Goal: Task Accomplishment & Management: Manage account settings

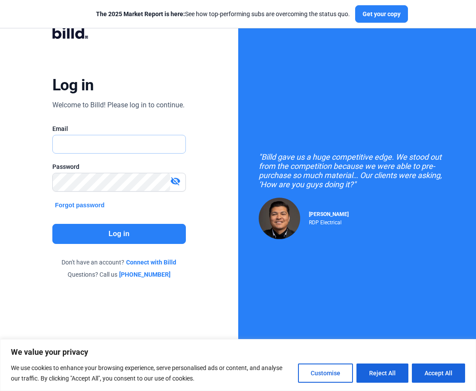
click at [145, 153] on input "text" at bounding box center [114, 144] width 123 height 18
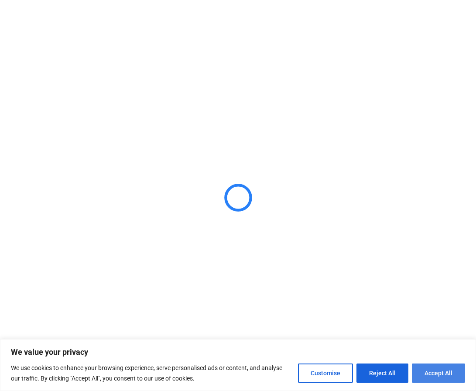
click at [434, 371] on button "Accept All" at bounding box center [438, 373] width 53 height 19
checkbox input "true"
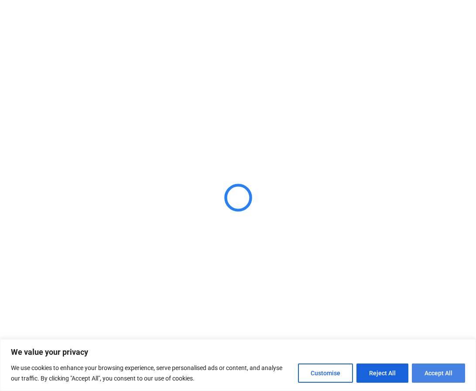
checkbox input "true"
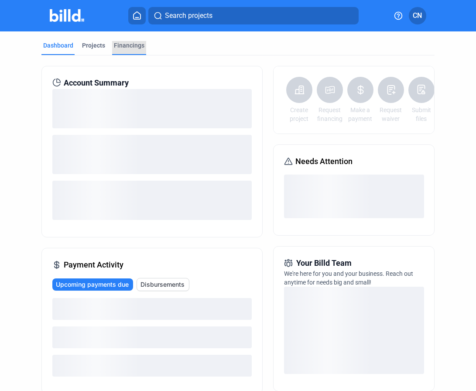
click at [129, 48] on div "Financings" at bounding box center [129, 45] width 31 height 9
